Goal: Find specific page/section

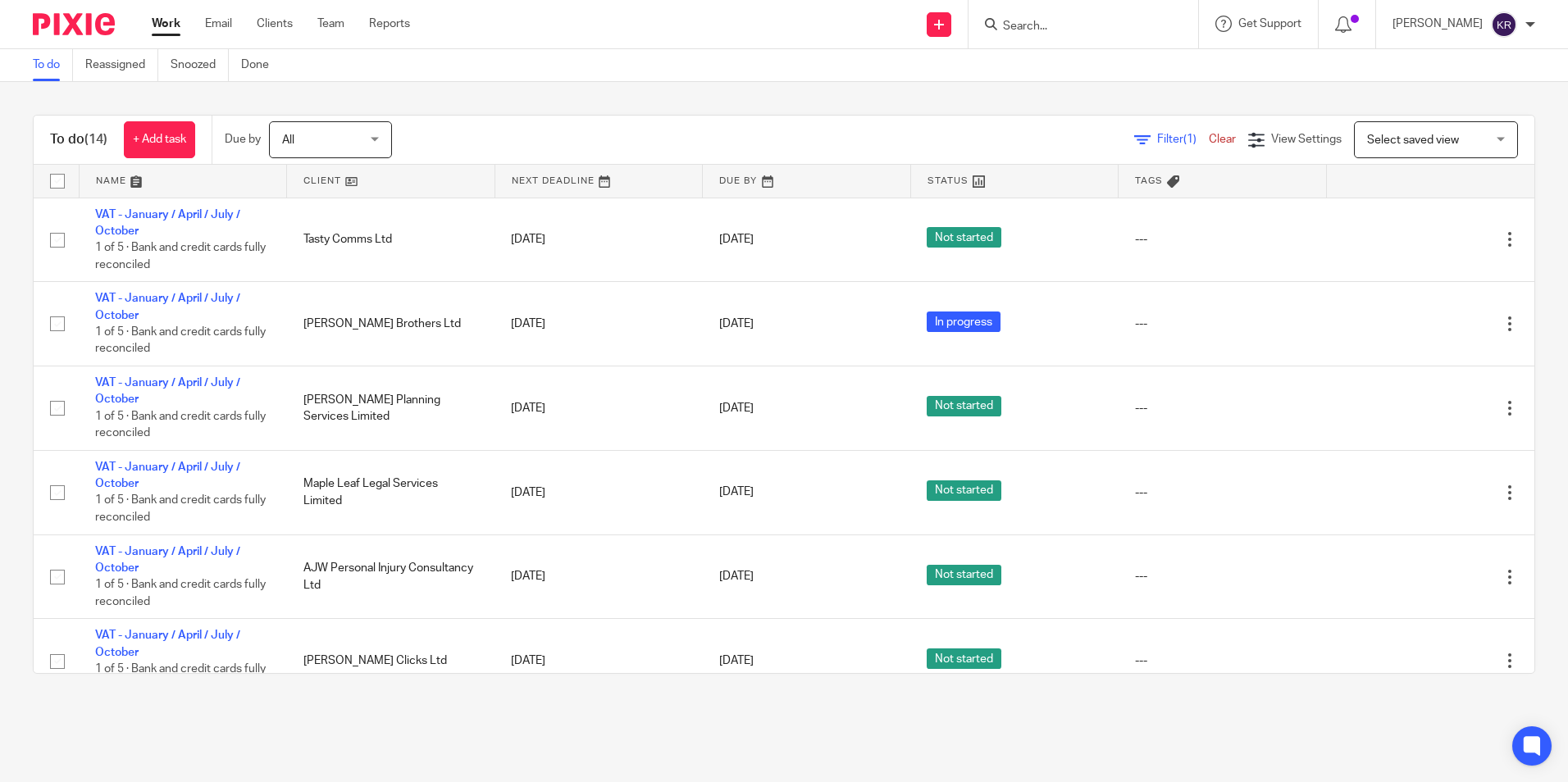
click at [375, 137] on div "All All" at bounding box center [330, 139] width 123 height 37
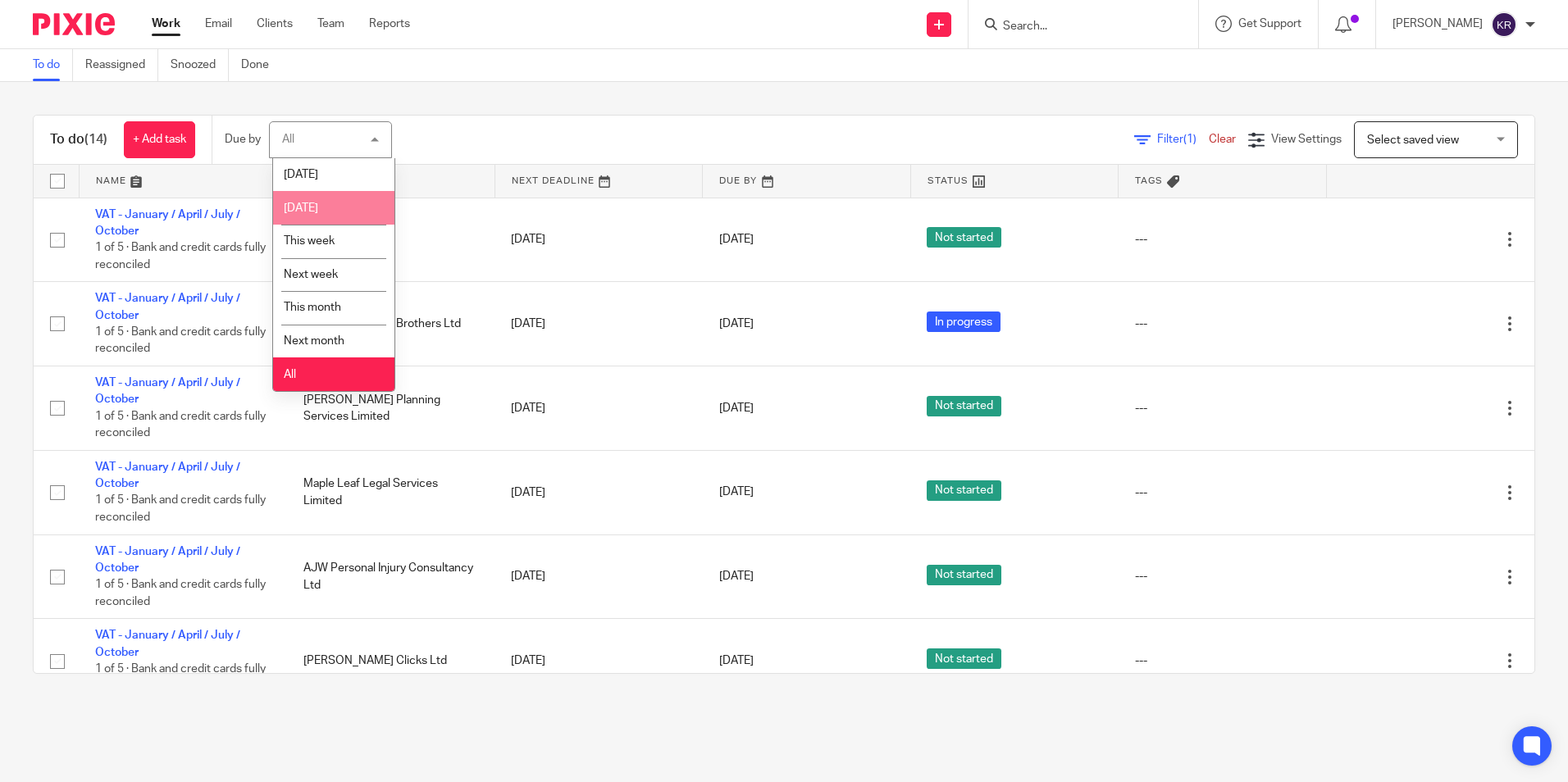
click at [352, 206] on li "[DATE]" at bounding box center [333, 208] width 121 height 34
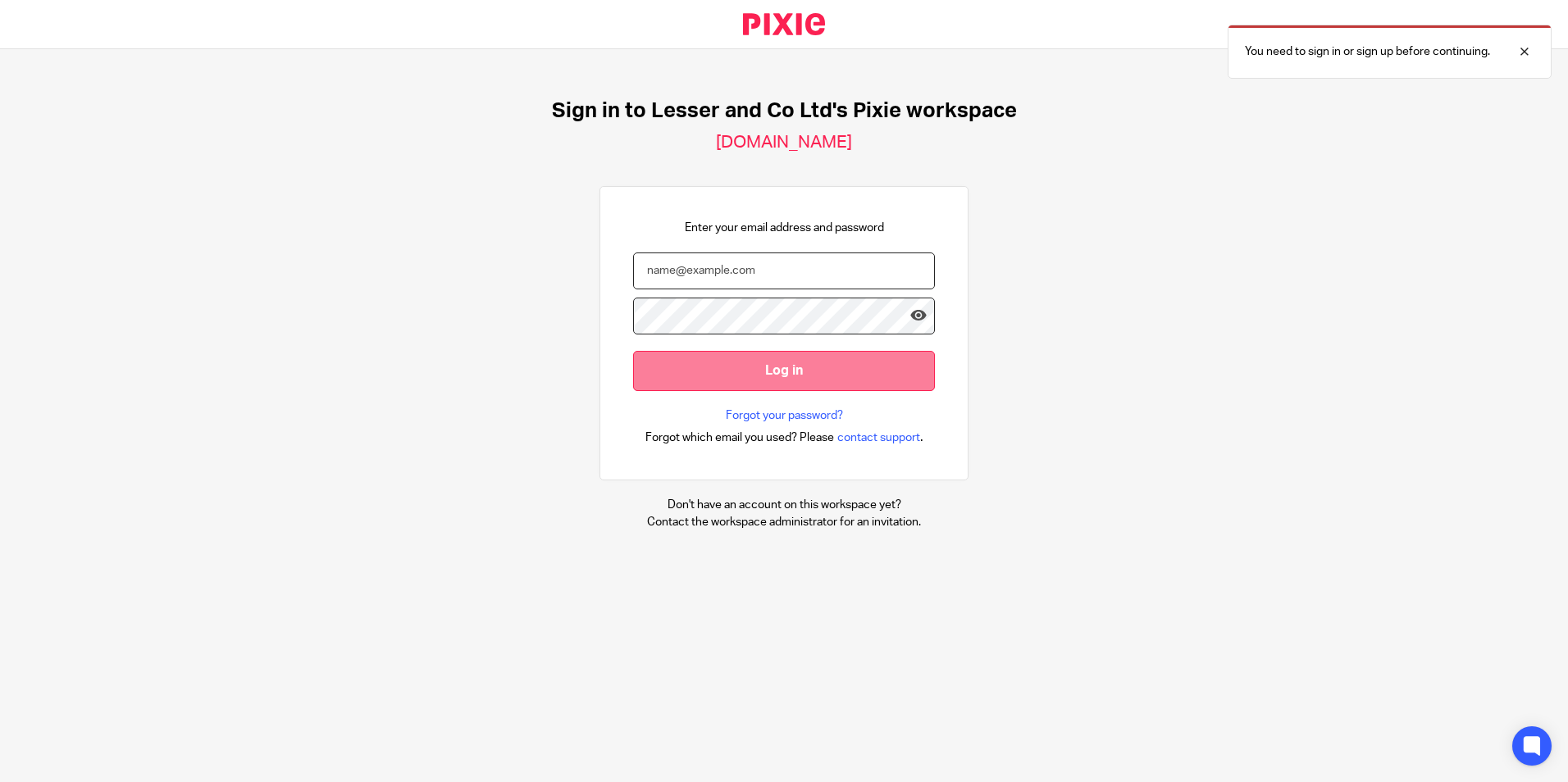
type input "[PERSON_NAME][EMAIL_ADDRESS][DOMAIN_NAME]"
click at [787, 366] on input "Log in" at bounding box center [783, 371] width 301 height 40
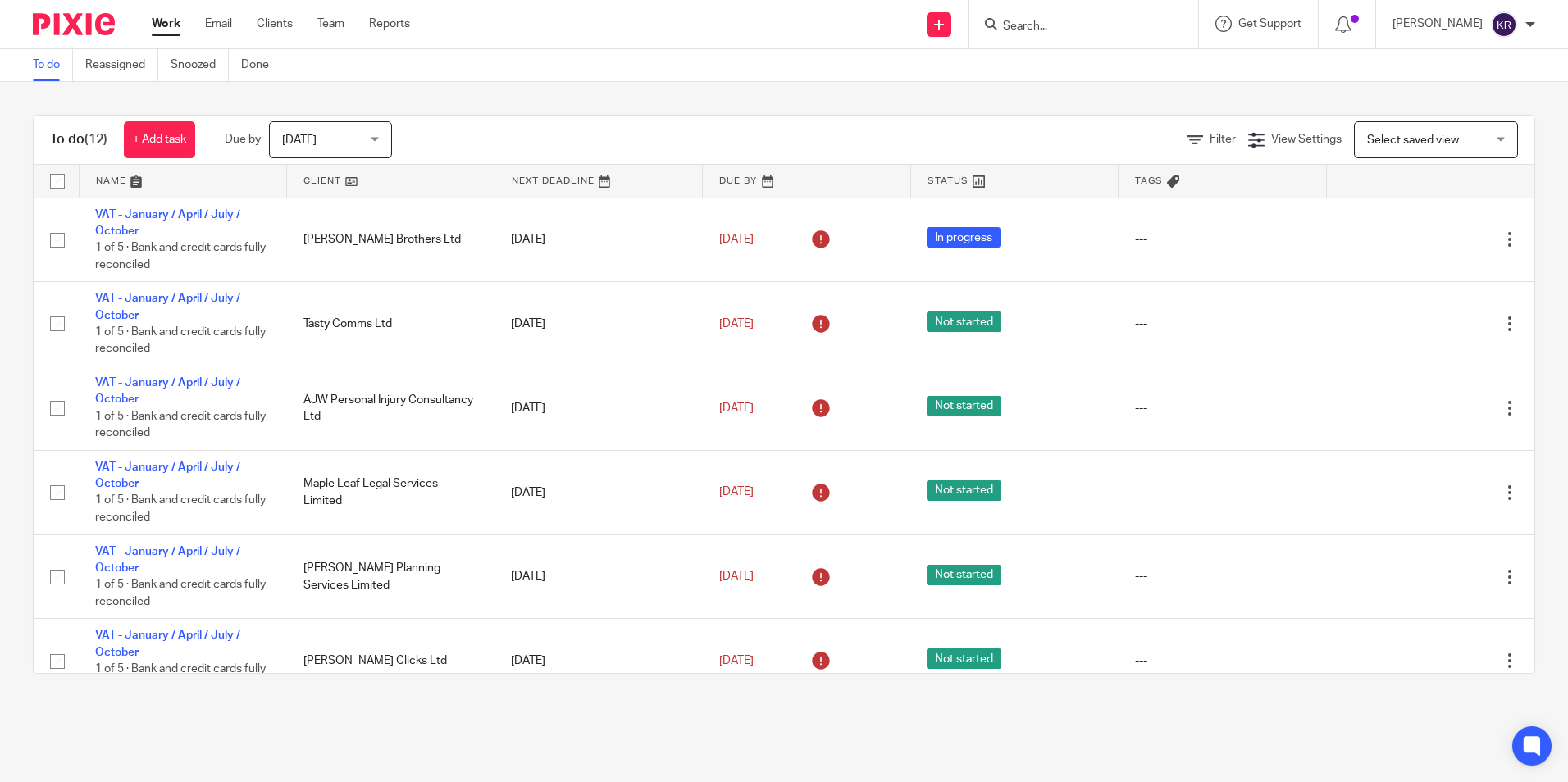
click at [373, 138] on div "Today Today" at bounding box center [330, 139] width 123 height 37
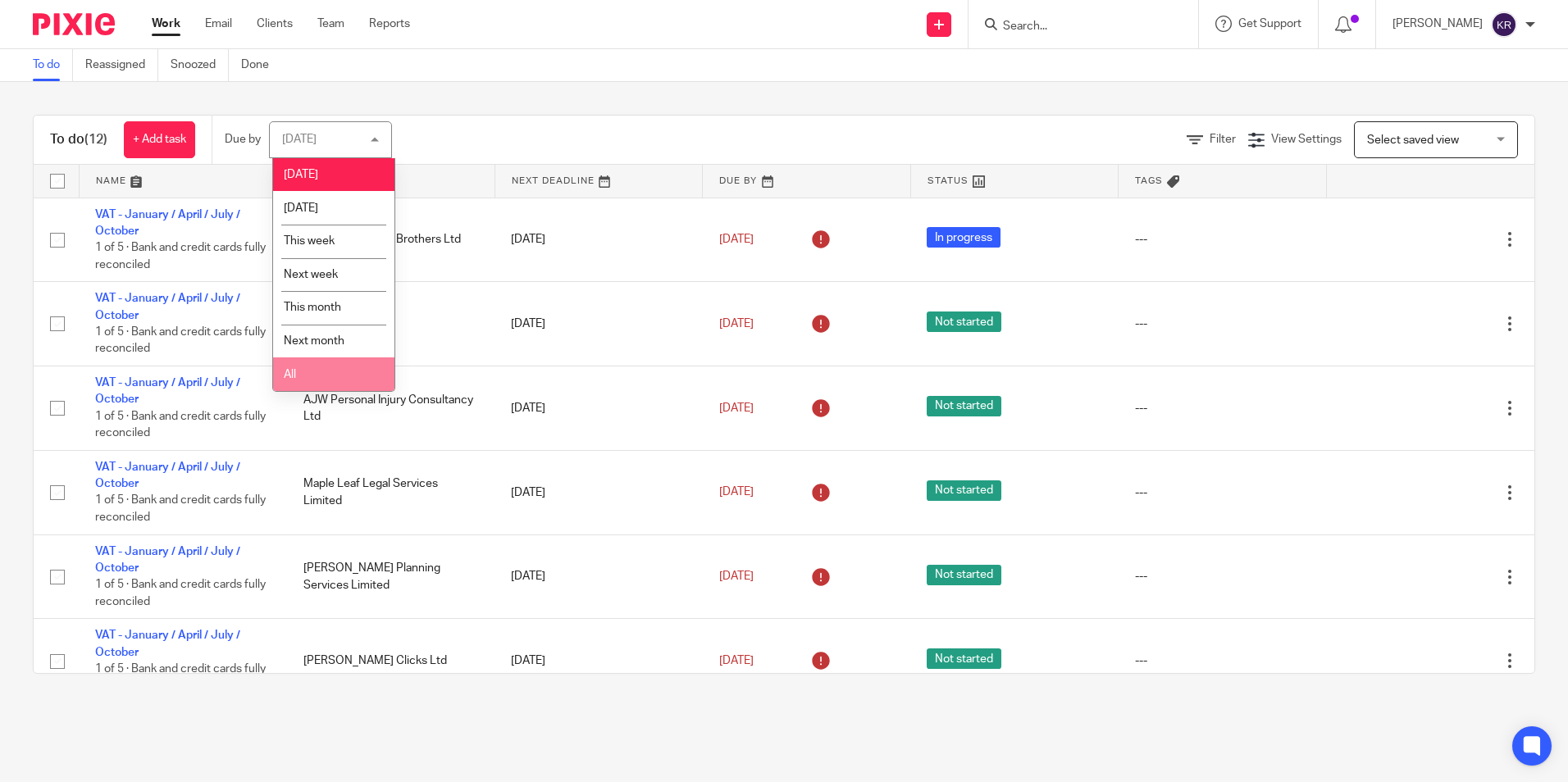
click at [343, 370] on li "All" at bounding box center [333, 375] width 121 height 34
